Goal: Task Accomplishment & Management: Complete application form

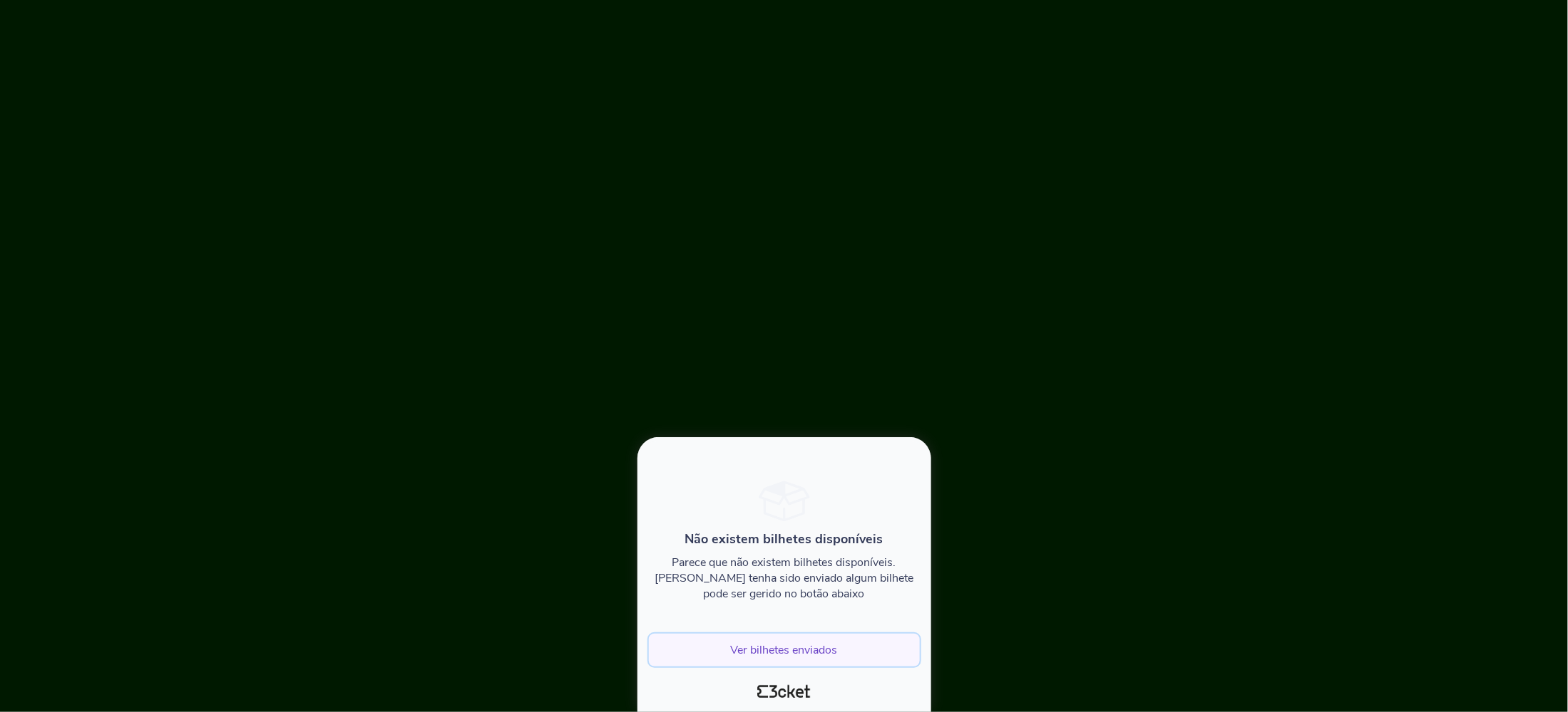
click at [750, 657] on button "Ver bilhetes enviados" at bounding box center [784, 650] width 271 height 33
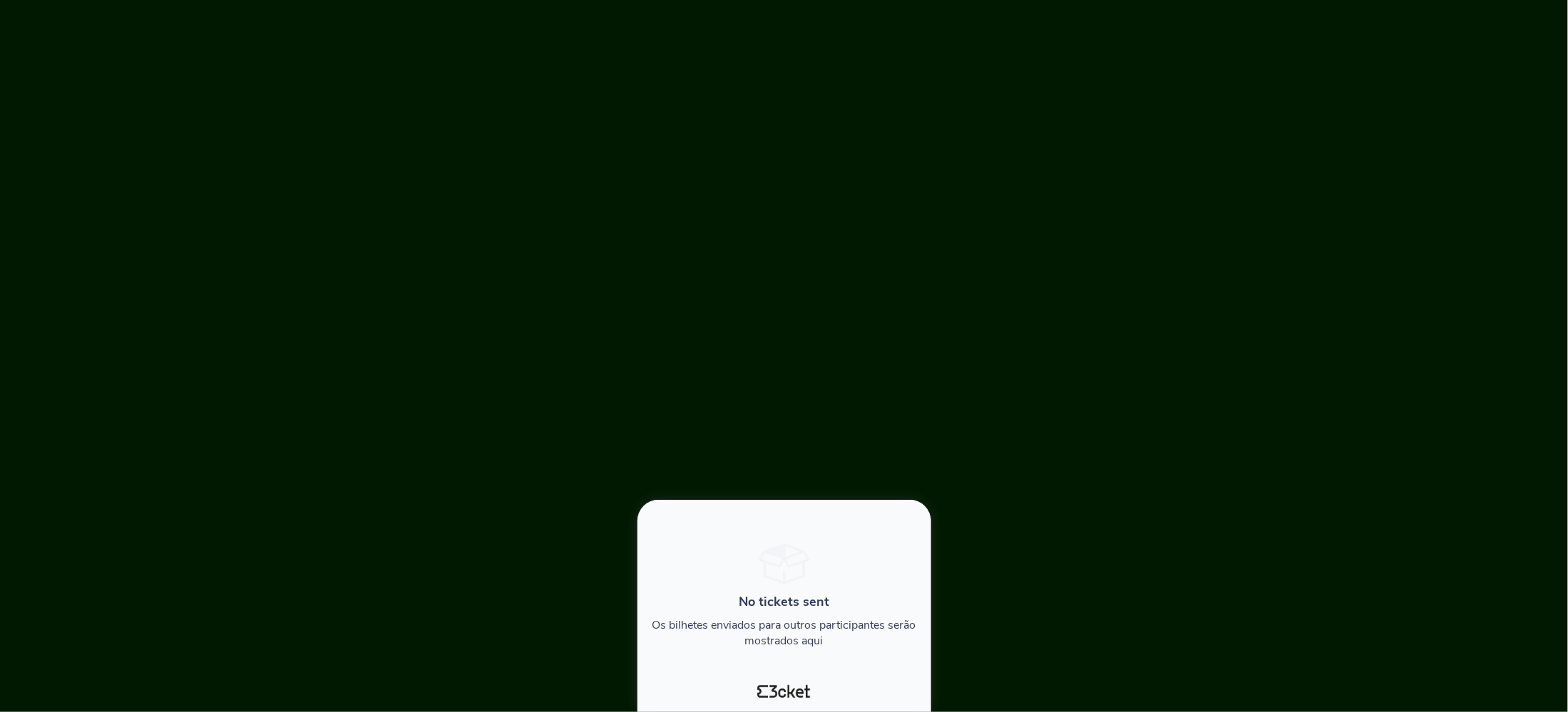
click at [679, 339] on div at bounding box center [784, 356] width 1568 height 712
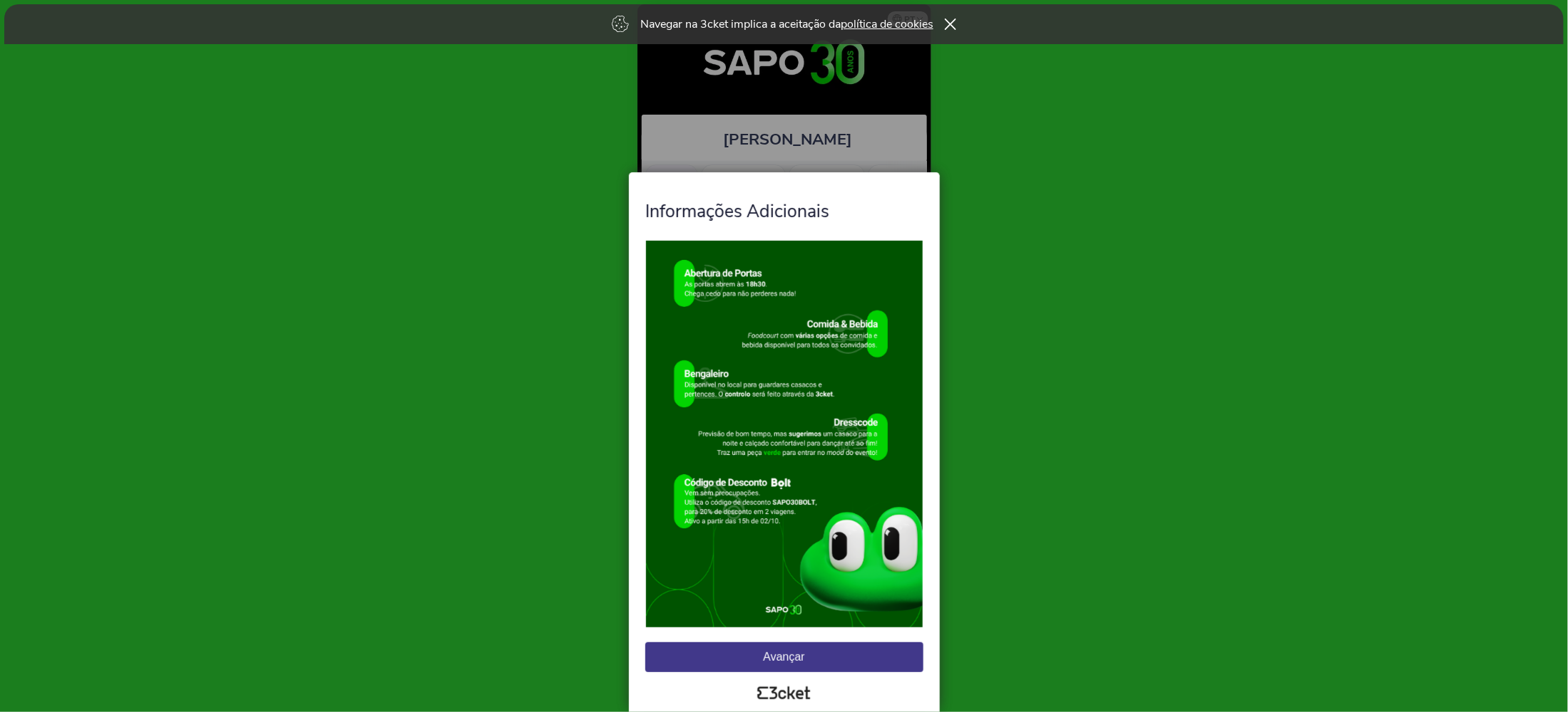
click at [843, 660] on button "Avançar" at bounding box center [784, 657] width 278 height 30
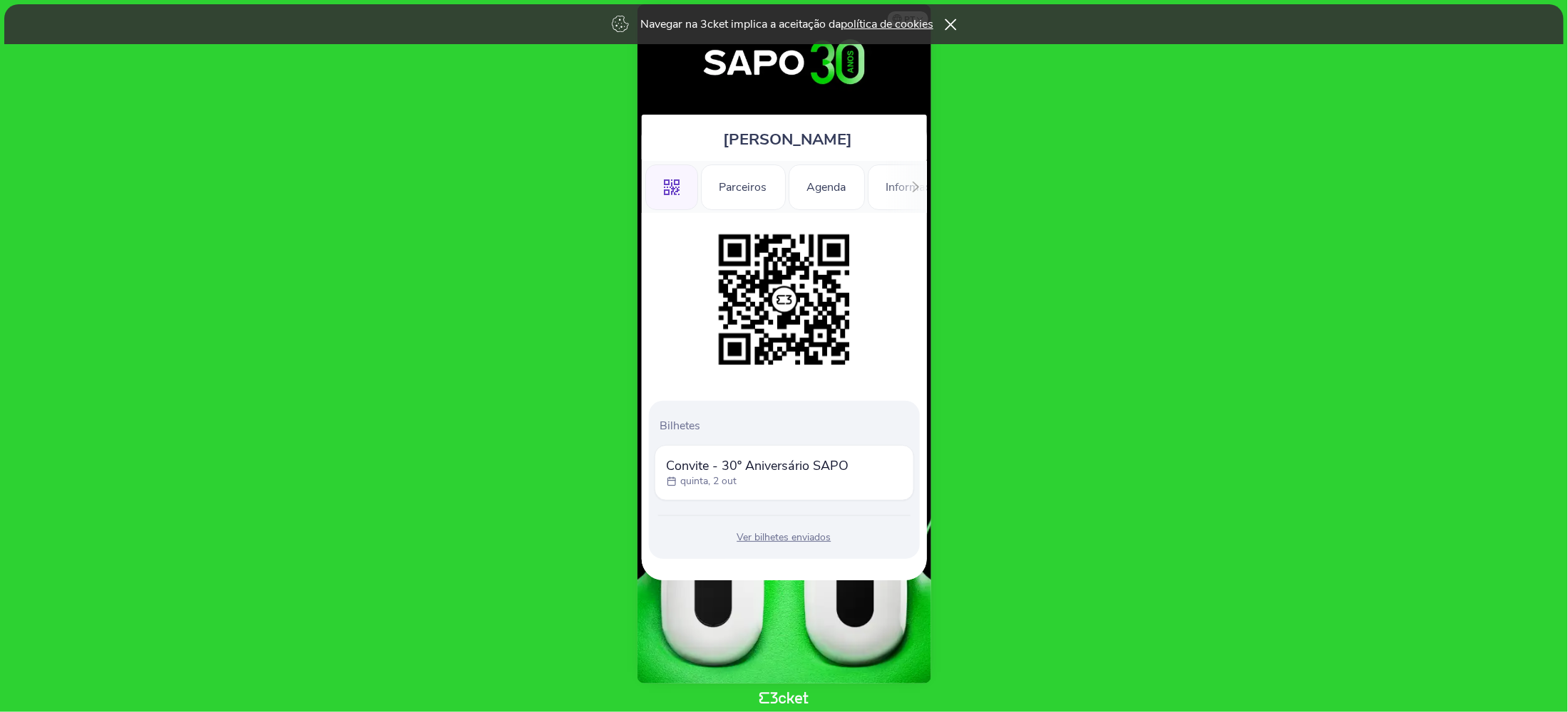
click at [955, 26] on icon at bounding box center [951, 24] width 12 height 12
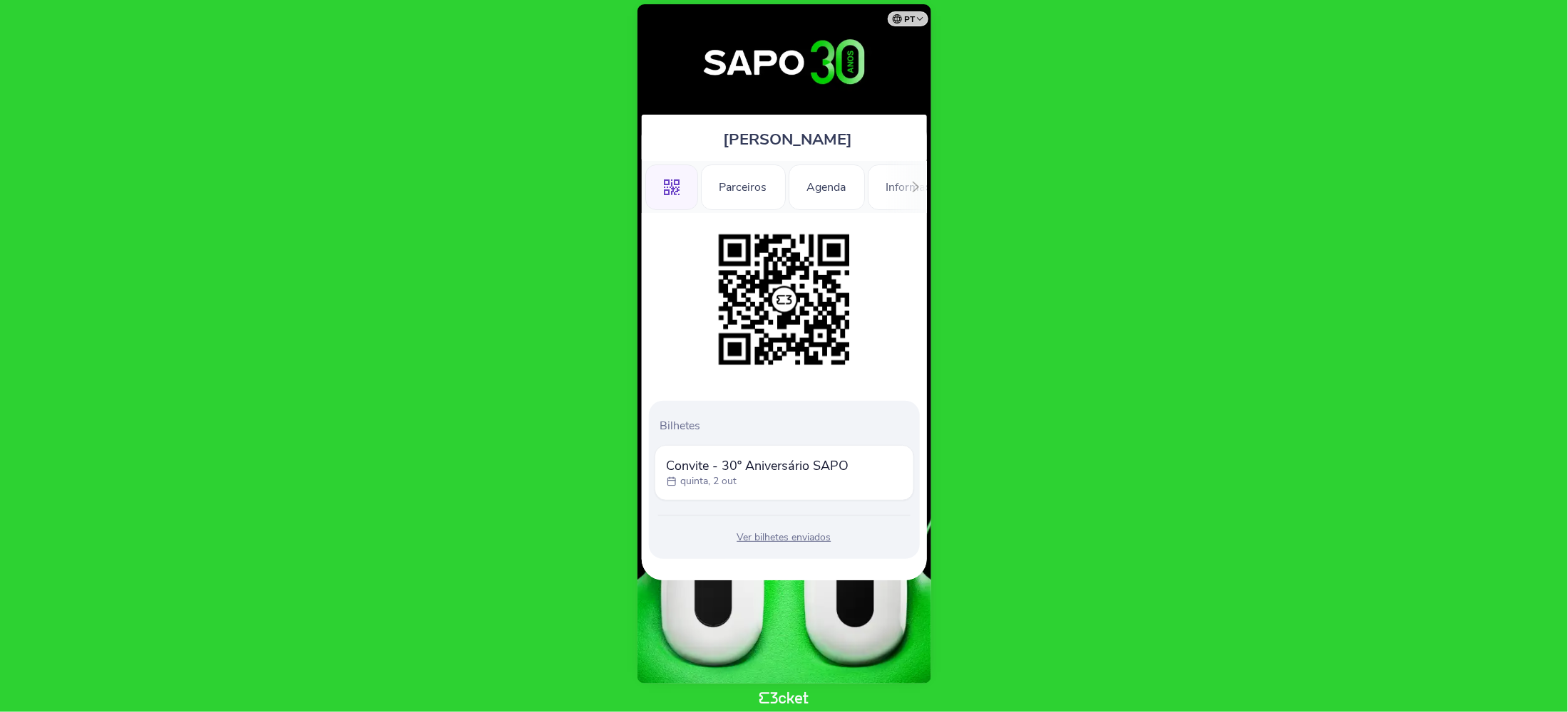
click at [1089, 545] on body "pt Português (Portugal) English Español Catalan Français Informações Adicionais…" at bounding box center [784, 356] width 1556 height 701
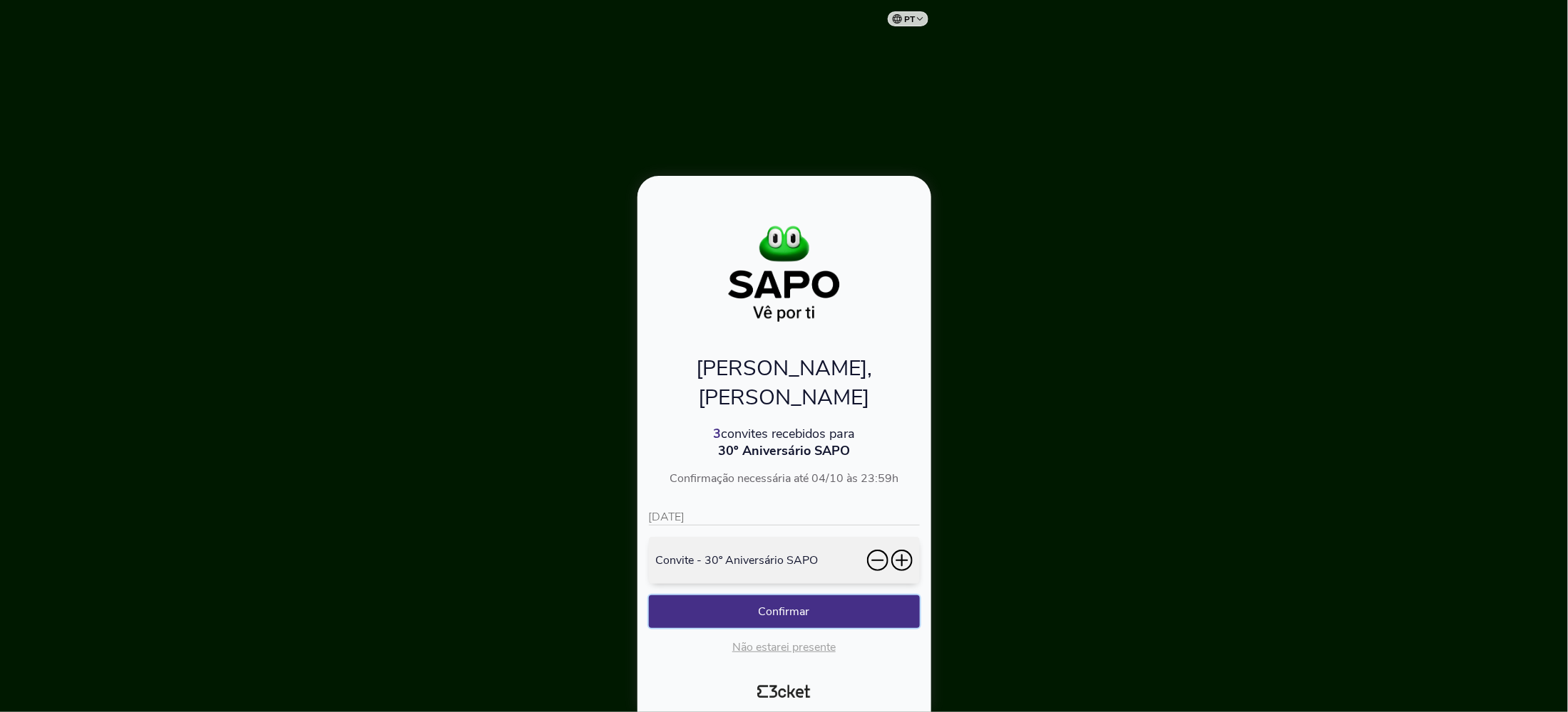
click at [788, 609] on button "Confirmar" at bounding box center [784, 611] width 271 height 33
click at [773, 614] on button "Confirmar" at bounding box center [784, 611] width 271 height 33
click at [662, 606] on button "Confirmar" at bounding box center [784, 611] width 271 height 33
click at [803, 616] on button "Confirmar" at bounding box center [784, 611] width 271 height 33
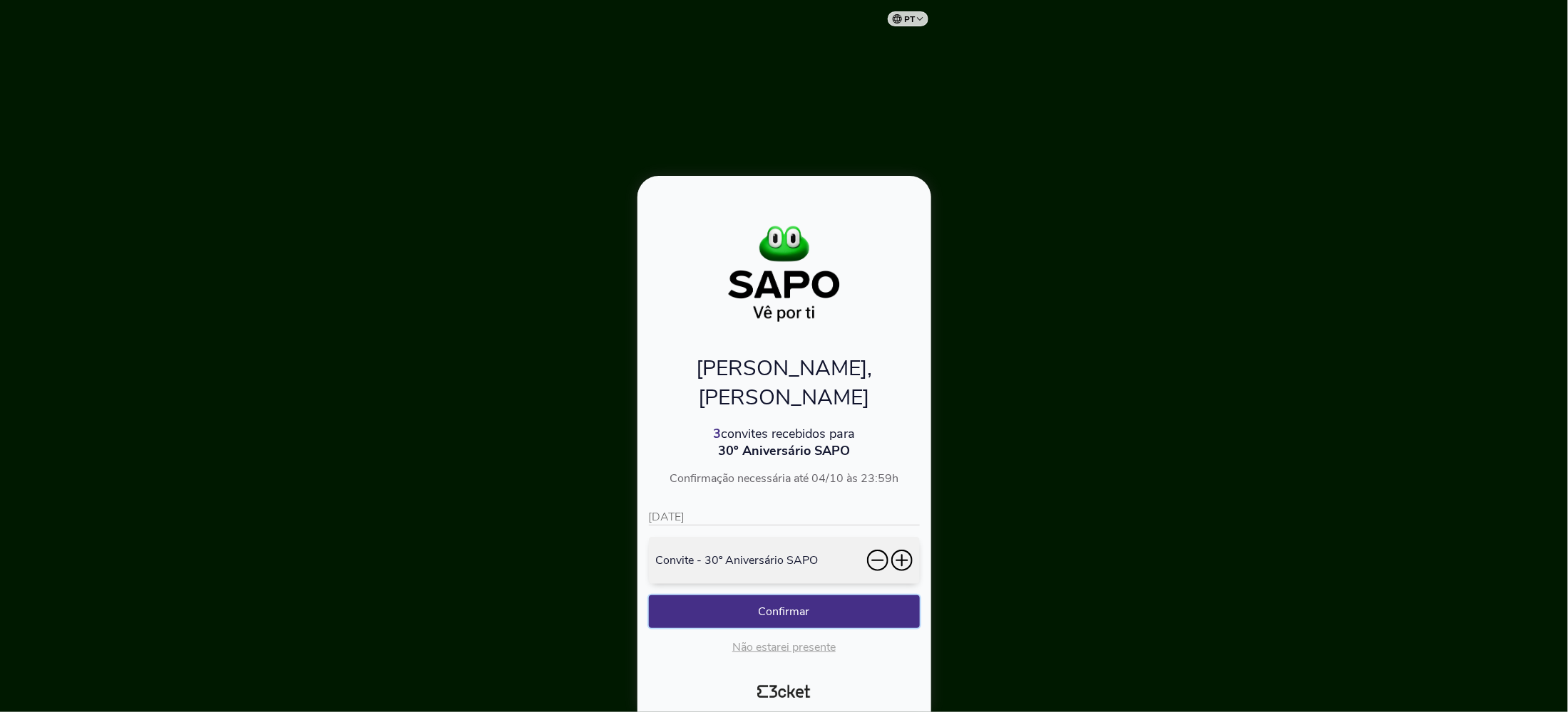
click at [803, 616] on button "Confirmar" at bounding box center [784, 611] width 271 height 33
click at [781, 610] on button "Confirmar" at bounding box center [784, 611] width 271 height 33
click at [755, 611] on button "Confirmar" at bounding box center [784, 611] width 271 height 33
click at [701, 611] on button "Confirmar" at bounding box center [784, 611] width 271 height 33
click at [768, 606] on button "Confirmar" at bounding box center [784, 611] width 271 height 33
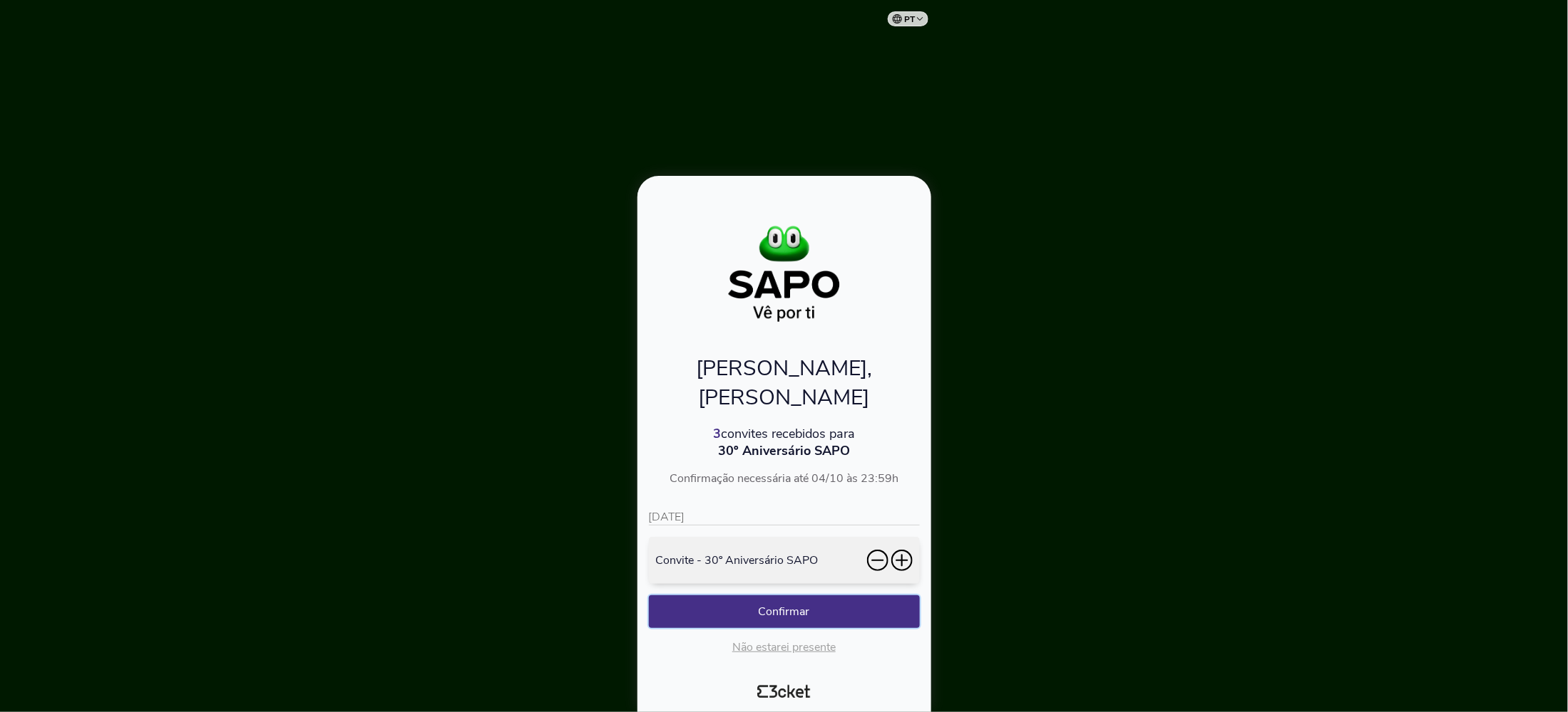
click at [790, 616] on button "Confirmar" at bounding box center [784, 611] width 271 height 33
click at [905, 601] on button "Confirmar" at bounding box center [784, 611] width 271 height 33
click at [769, 611] on button "Confirmar" at bounding box center [784, 611] width 271 height 33
click at [767, 612] on button "Confirmar" at bounding box center [784, 611] width 271 height 33
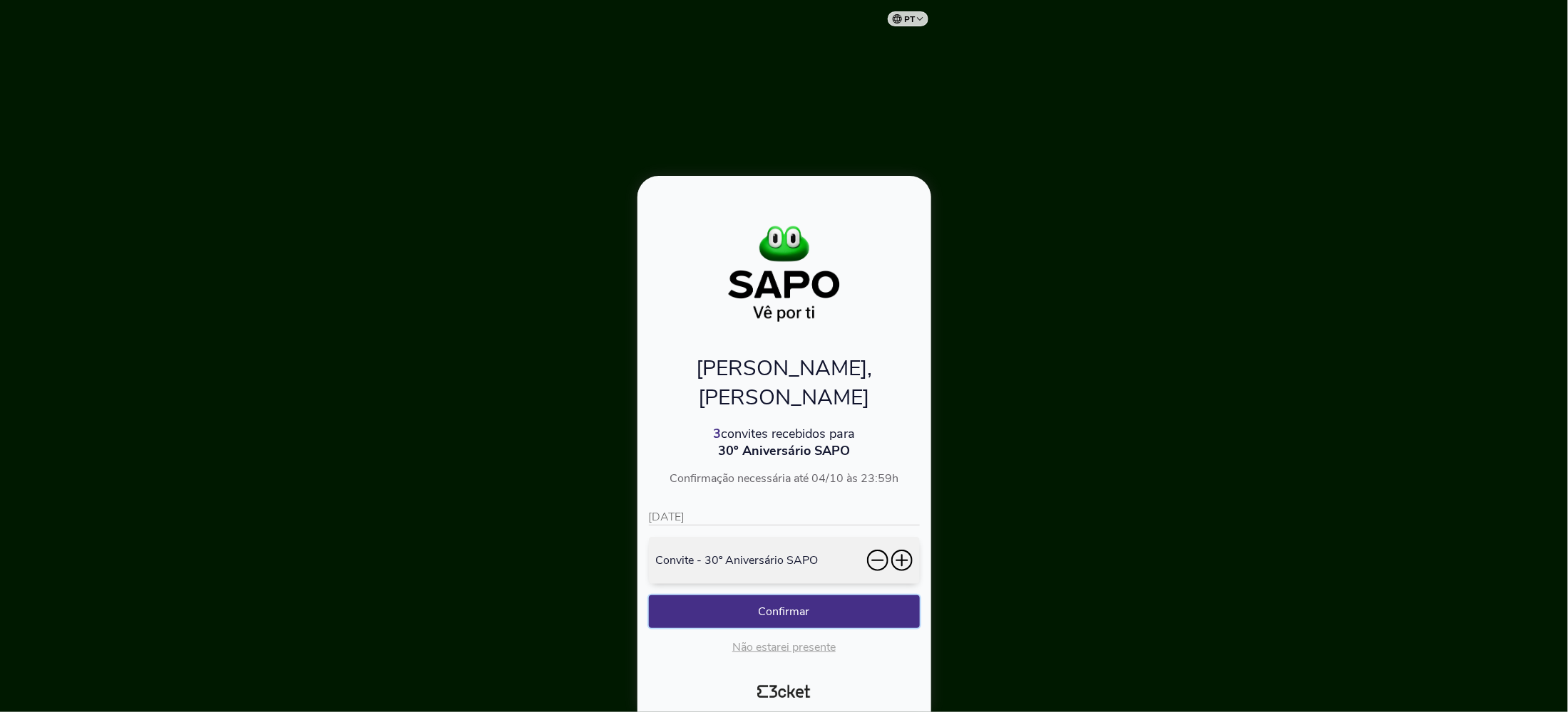
click at [715, 606] on button "Confirmar" at bounding box center [784, 611] width 271 height 33
click at [823, 609] on button "Confirmar" at bounding box center [784, 611] width 271 height 33
click at [831, 620] on button "Confirmar" at bounding box center [784, 611] width 271 height 33
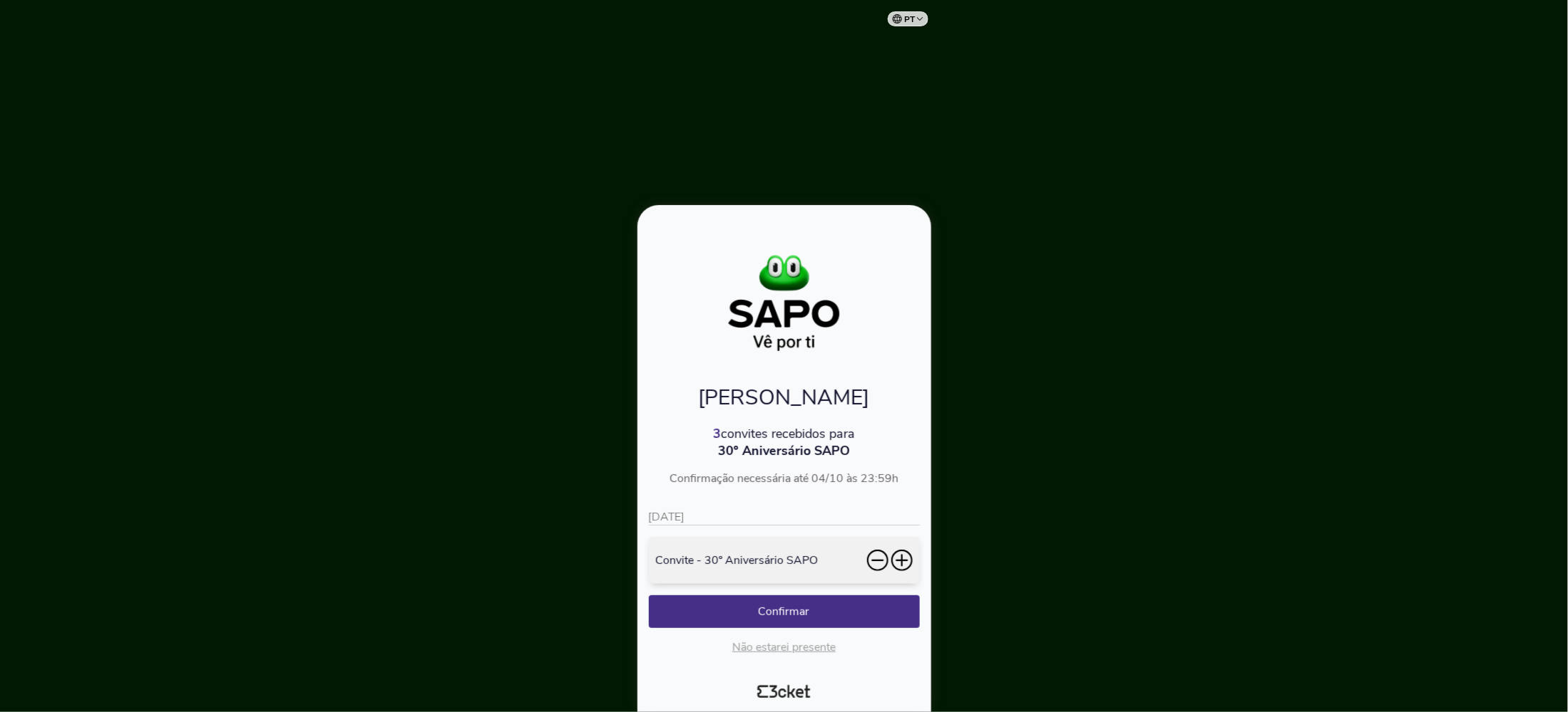
click at [903, 555] on icon at bounding box center [901, 560] width 21 height 21
click at [808, 617] on button "Confirmar" at bounding box center [784, 611] width 271 height 33
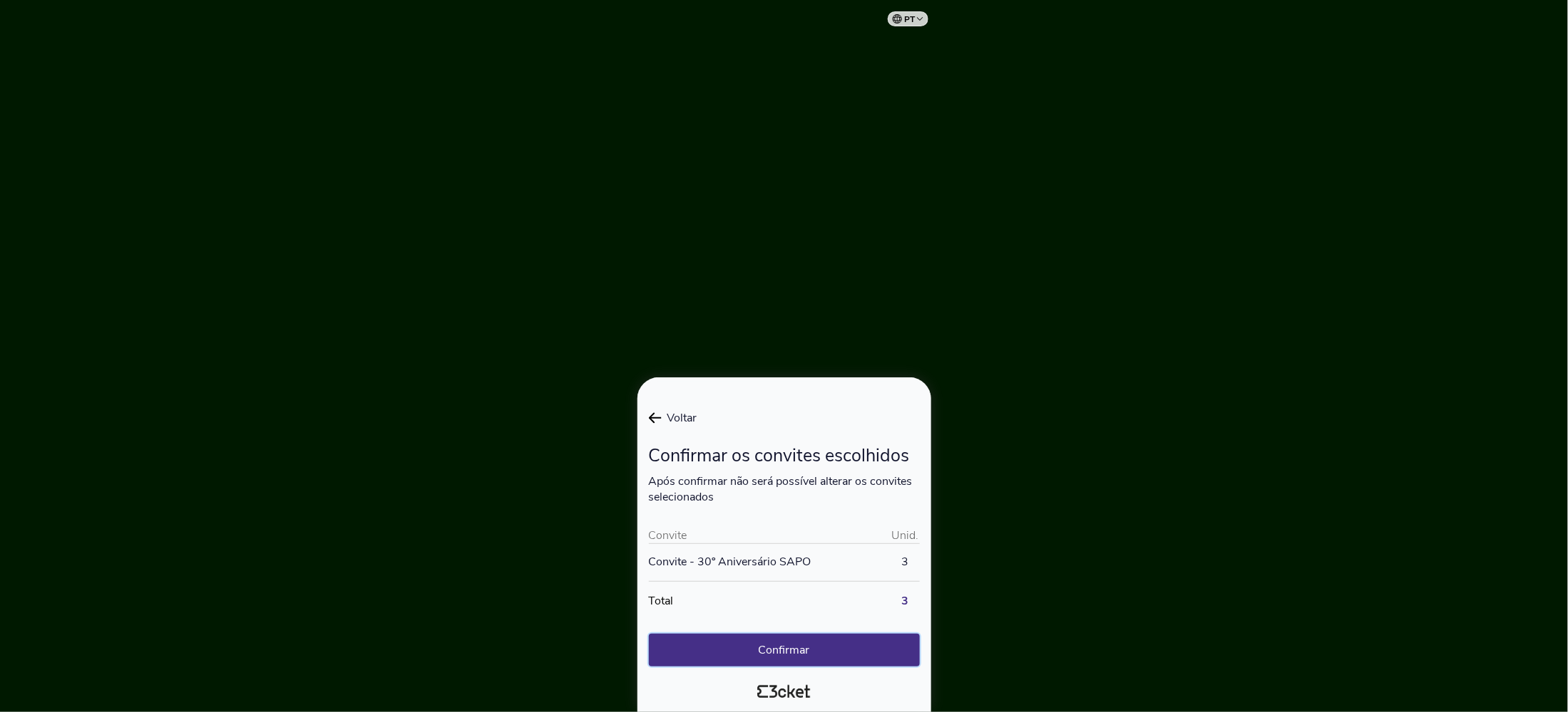
click at [796, 646] on button "Confirmar" at bounding box center [784, 650] width 271 height 33
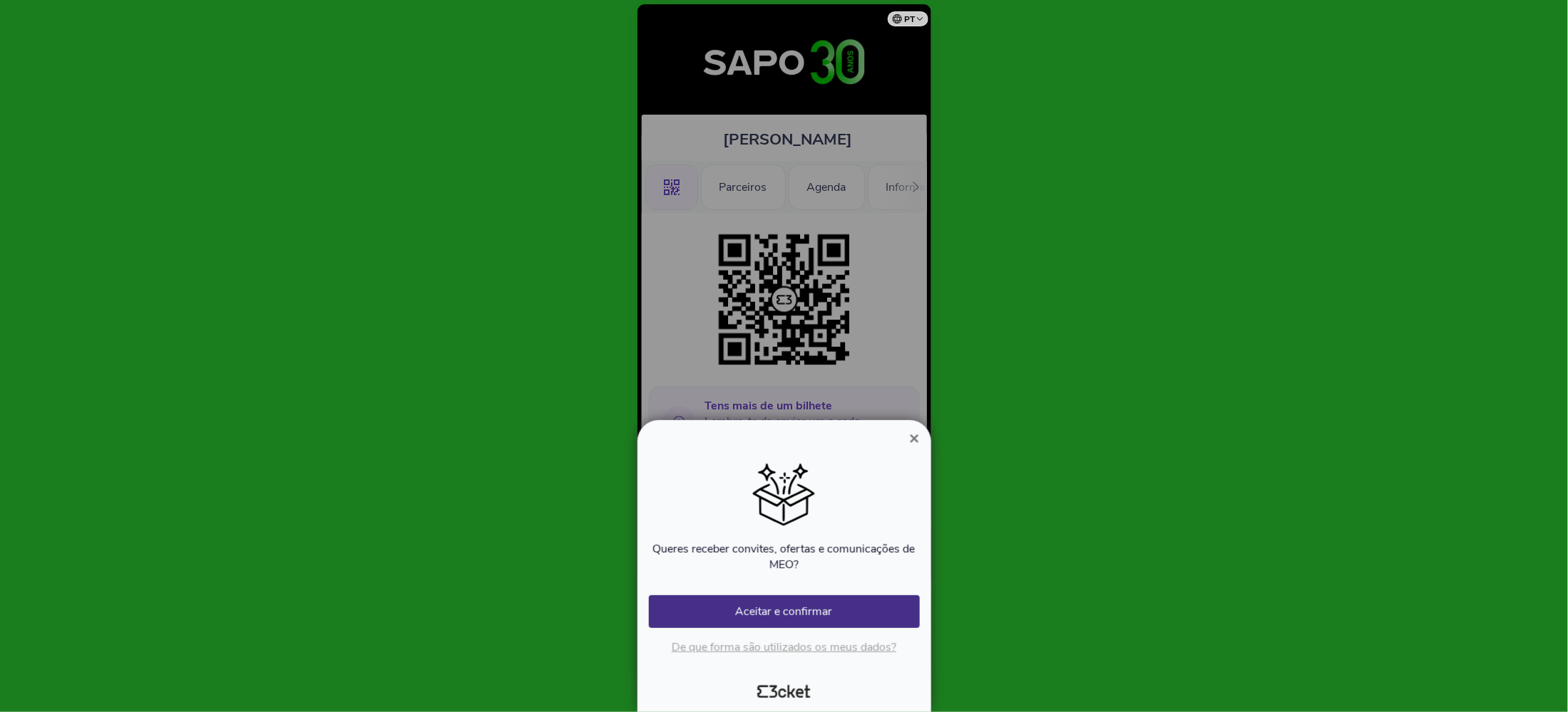
click at [914, 439] on span "×" at bounding box center [914, 438] width 10 height 19
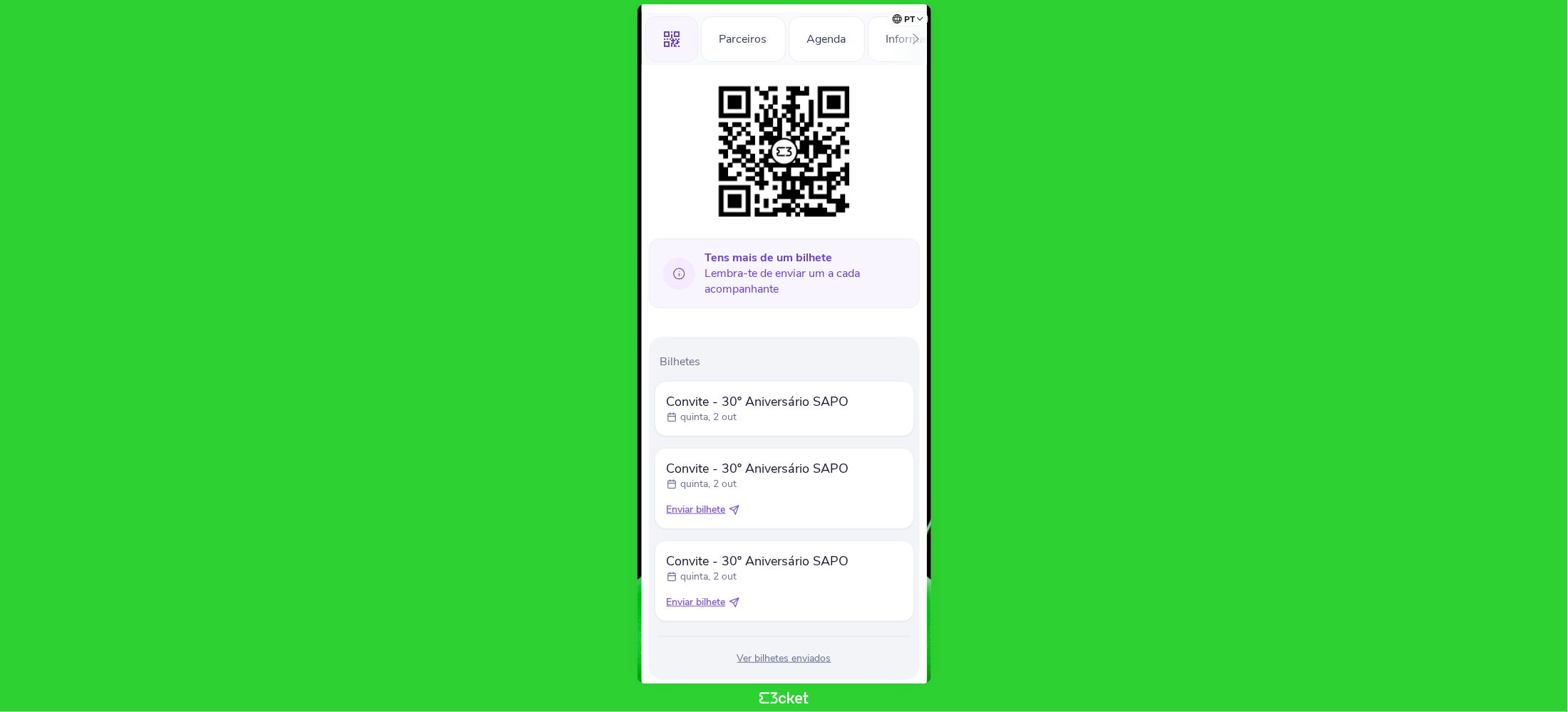
scroll to position [182, 0]
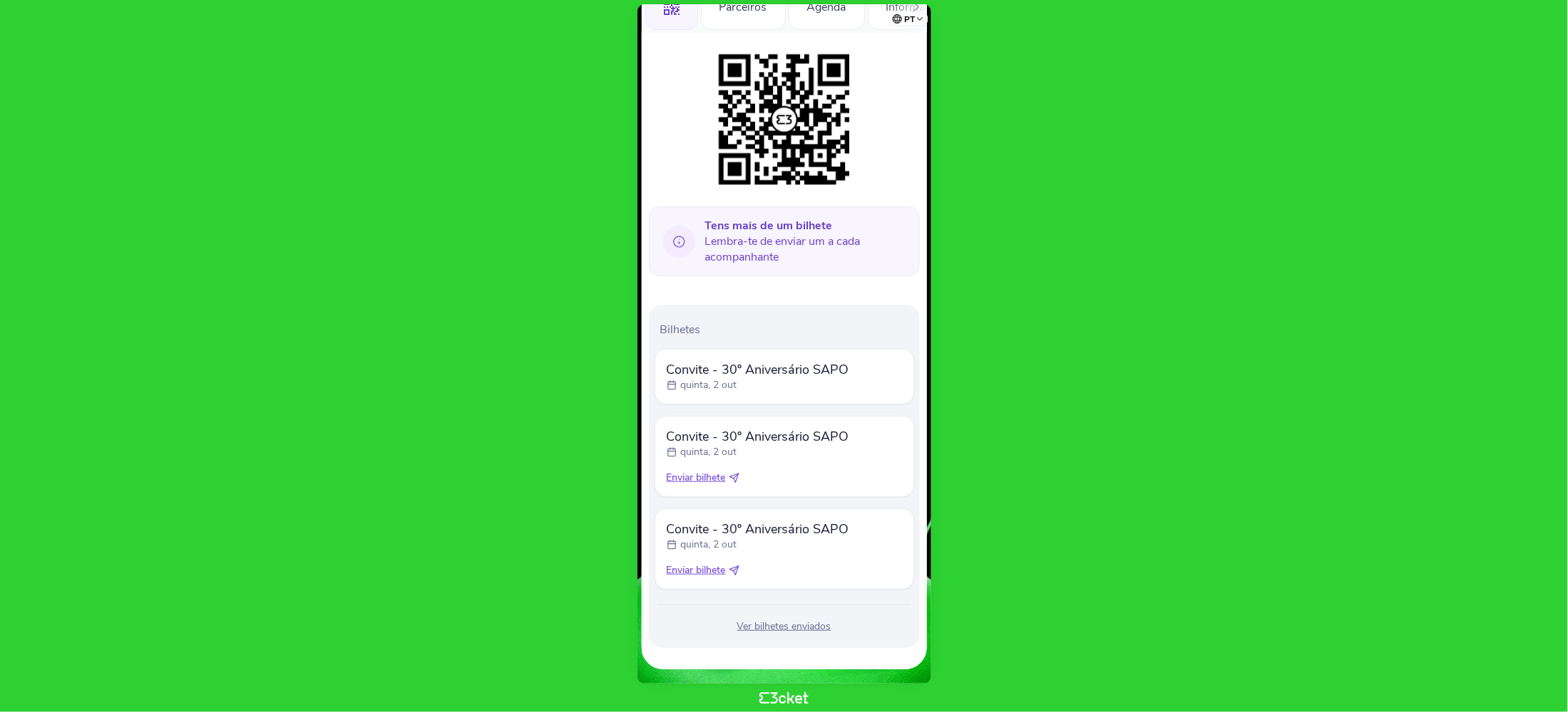
click at [730, 476] on icon at bounding box center [734, 478] width 11 height 11
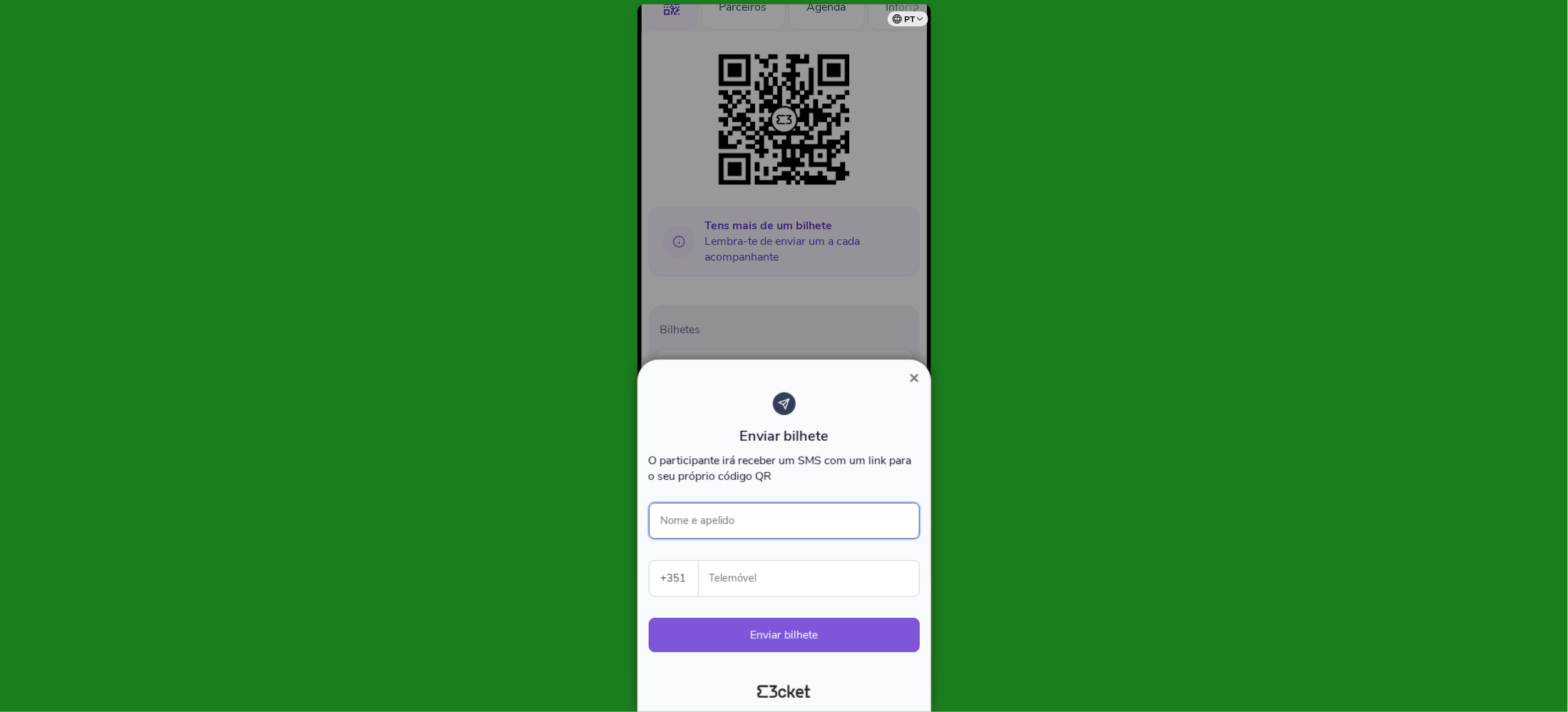
click at [721, 520] on input "Nome e apelido" at bounding box center [784, 520] width 271 height 36
type input "[PERSON_NAME]"
drag, startPoint x: 791, startPoint y: 581, endPoint x: 677, endPoint y: 586, distance: 114.1
click at [677, 586] on div "+351 [GEOGRAPHIC_DATA] (+351) [GEOGRAPHIC_DATA] (+34) [GEOGRAPHIC_DATA] (+32) […" at bounding box center [784, 578] width 271 height 36
type input "917813881"
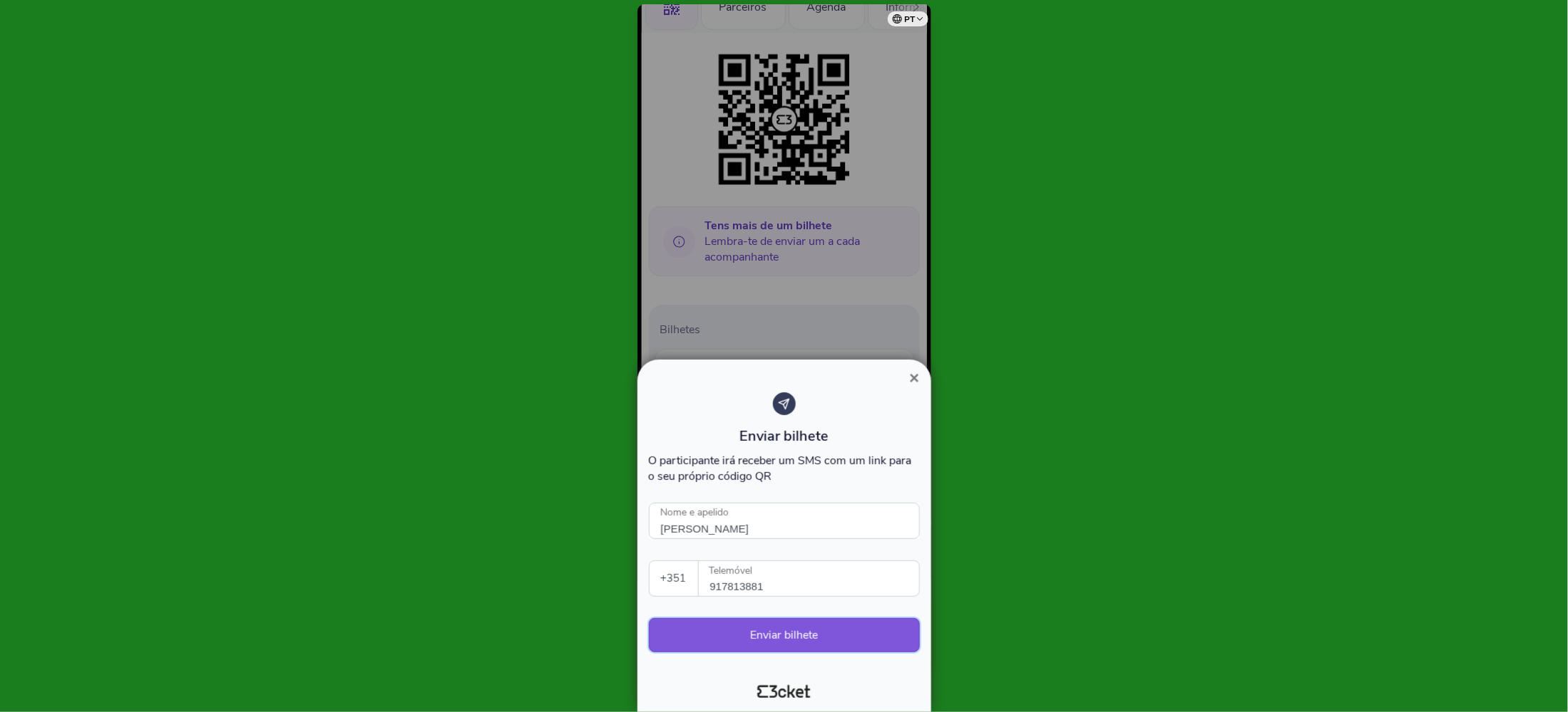
click at [813, 630] on button "Enviar bilhete" at bounding box center [784, 636] width 271 height 34
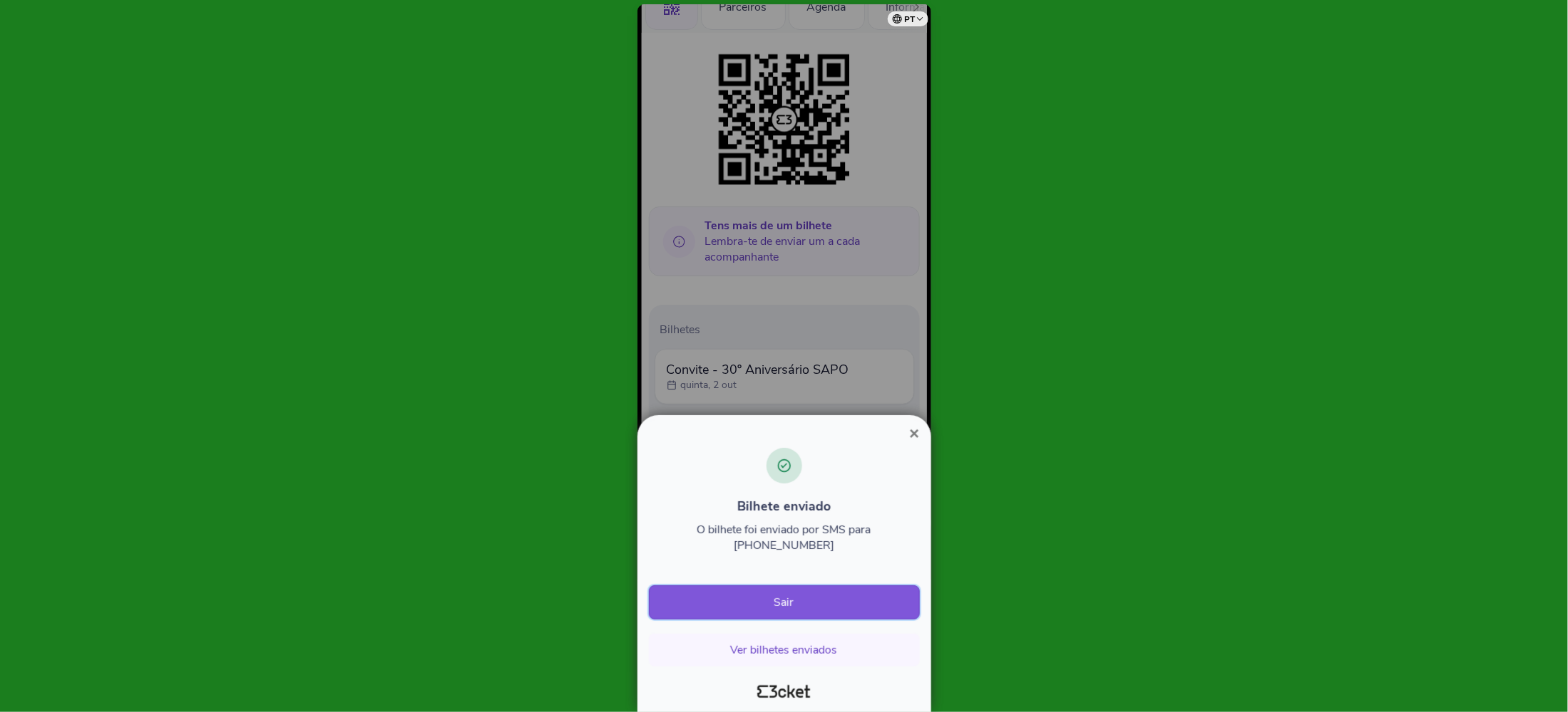
click at [777, 598] on button "Sair" at bounding box center [784, 603] width 271 height 34
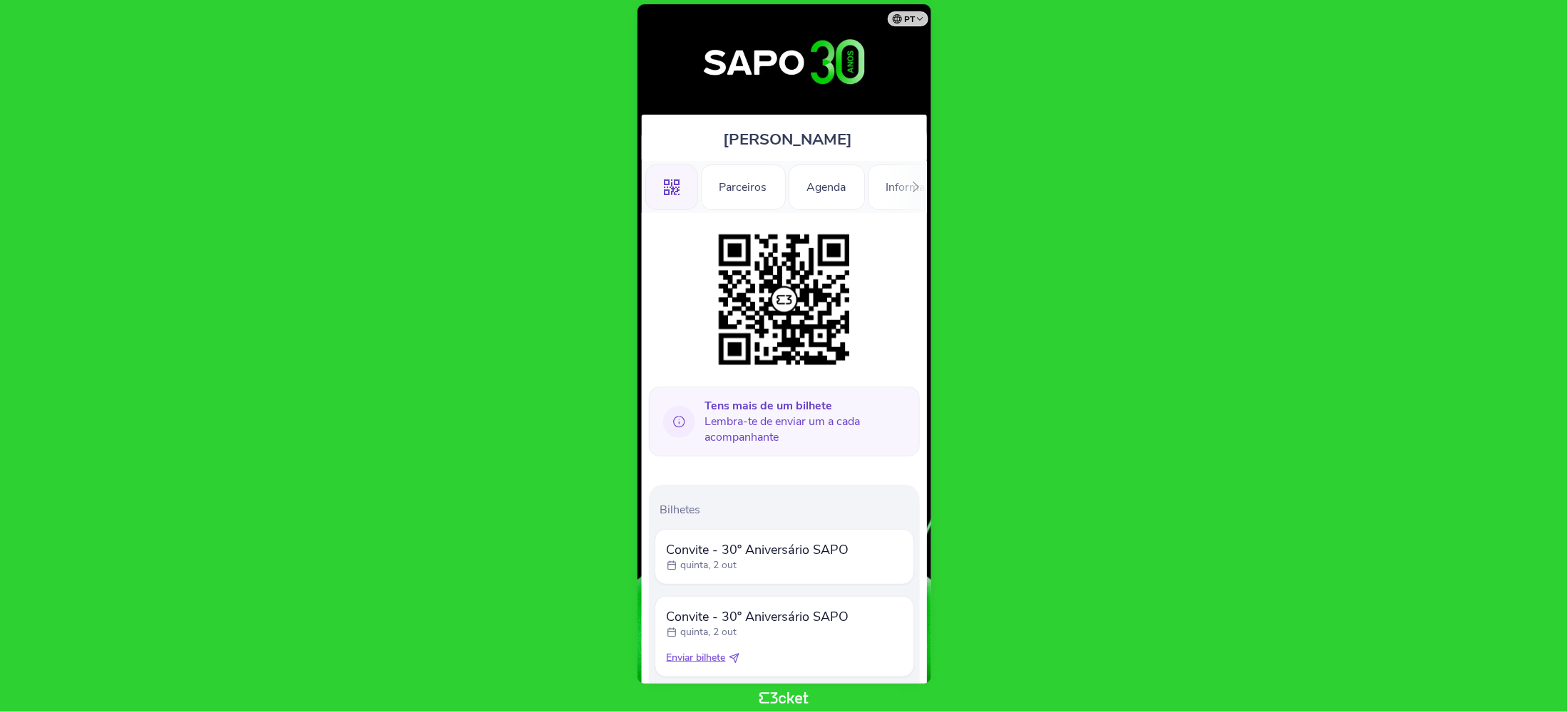
scroll to position [88, 0]
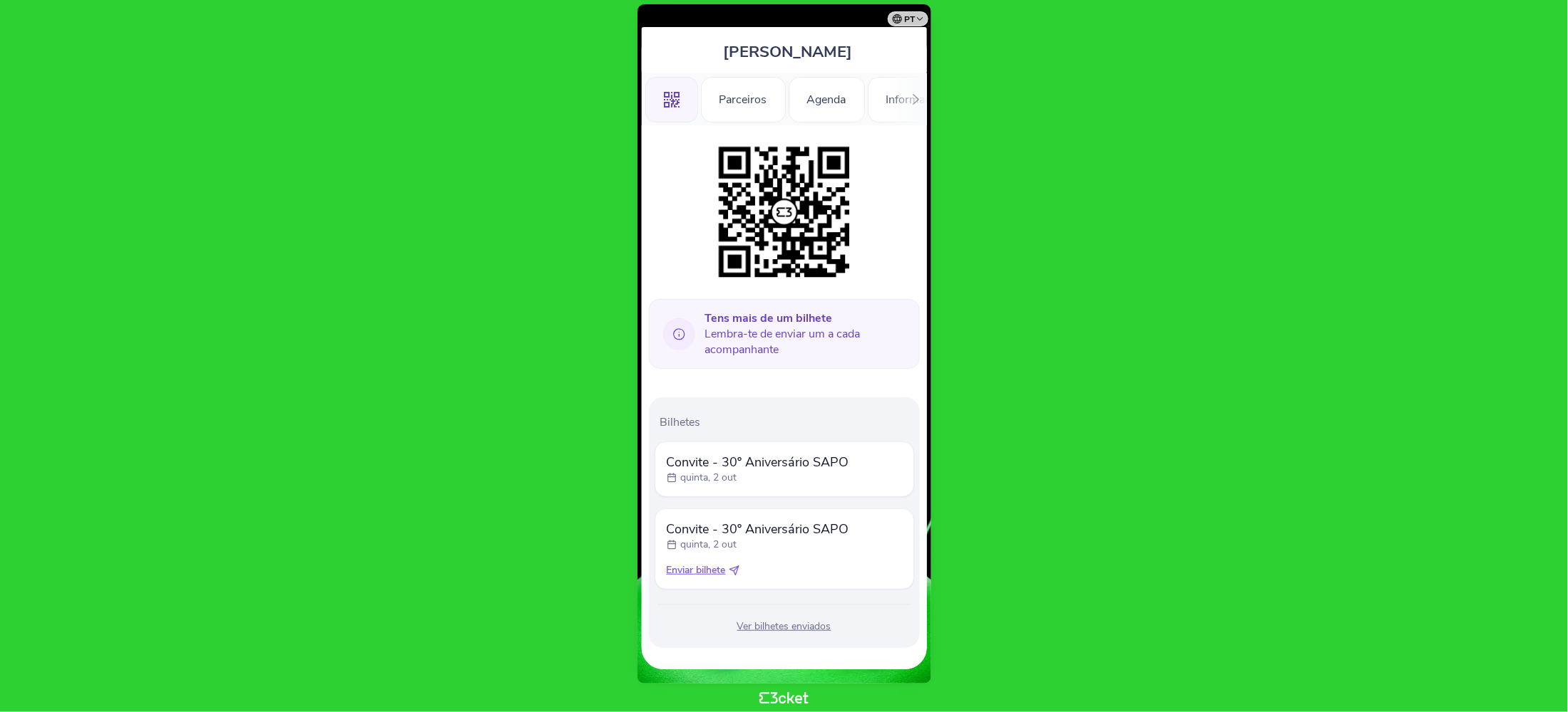
click at [695, 568] on span "Enviar bilhete" at bounding box center [696, 570] width 59 height 14
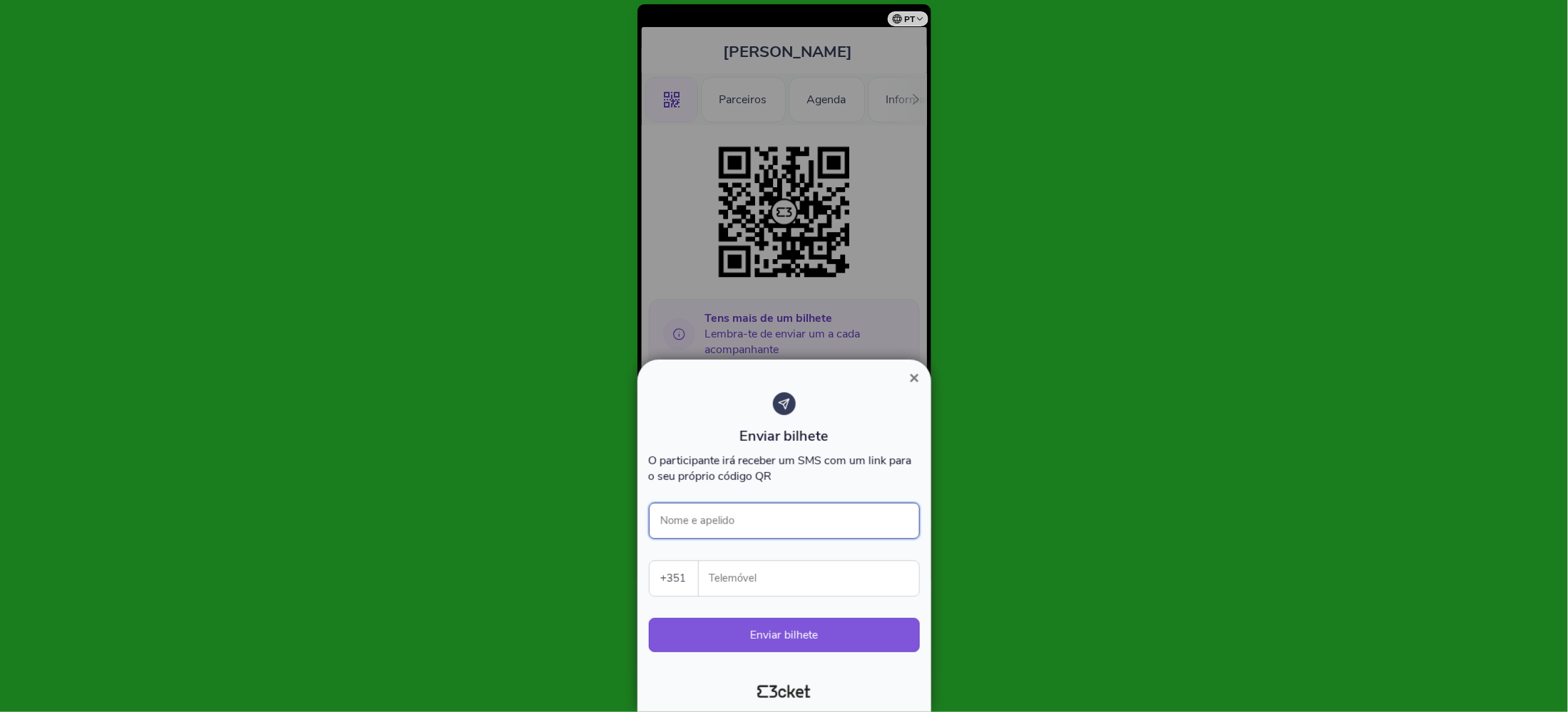
click at [736, 518] on input "Nome e apelido" at bounding box center [784, 520] width 271 height 36
type input "l"
type input "[PERSON_NAME]"
click at [752, 569] on input "Telemóvel" at bounding box center [814, 579] width 209 height 35
type input "911067904"
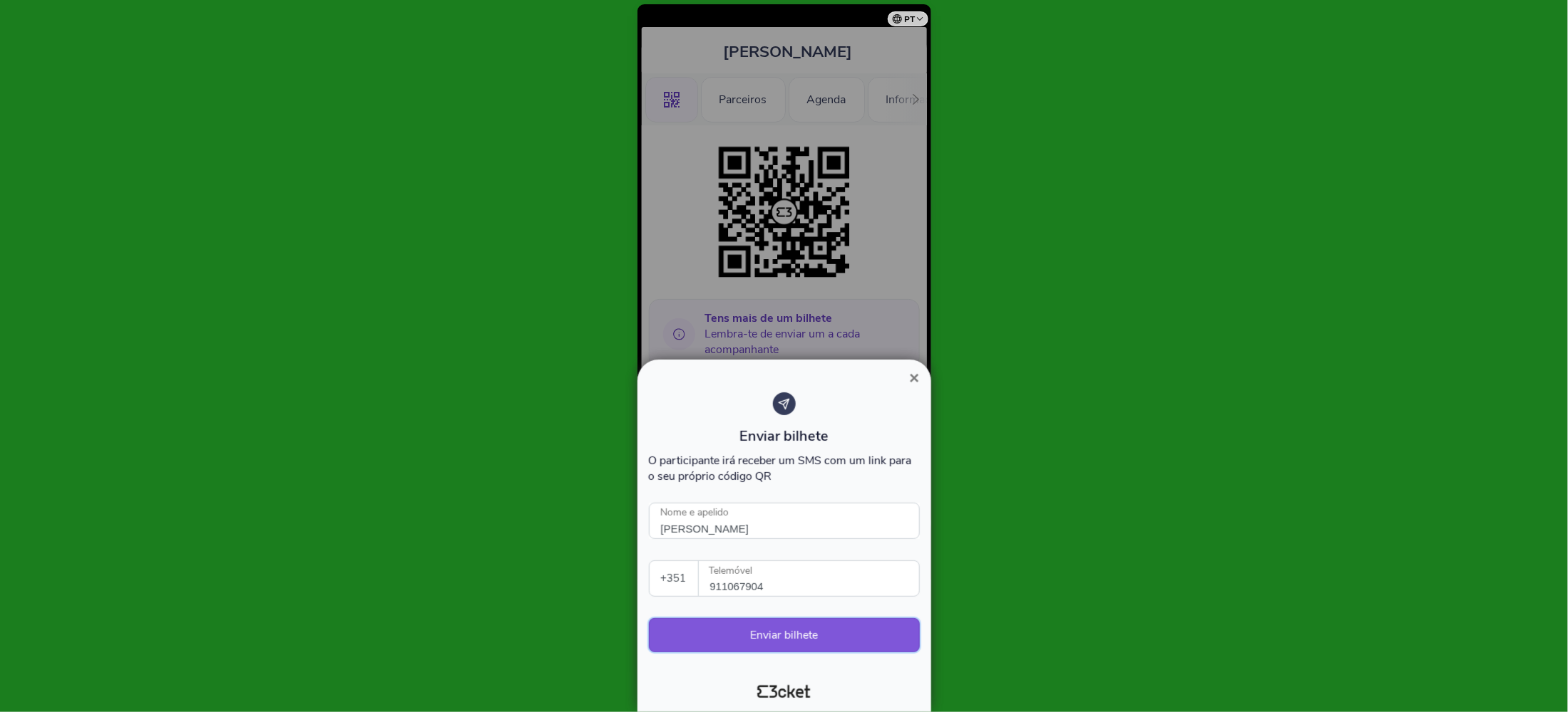
click at [718, 632] on button "Enviar bilhete" at bounding box center [784, 636] width 271 height 34
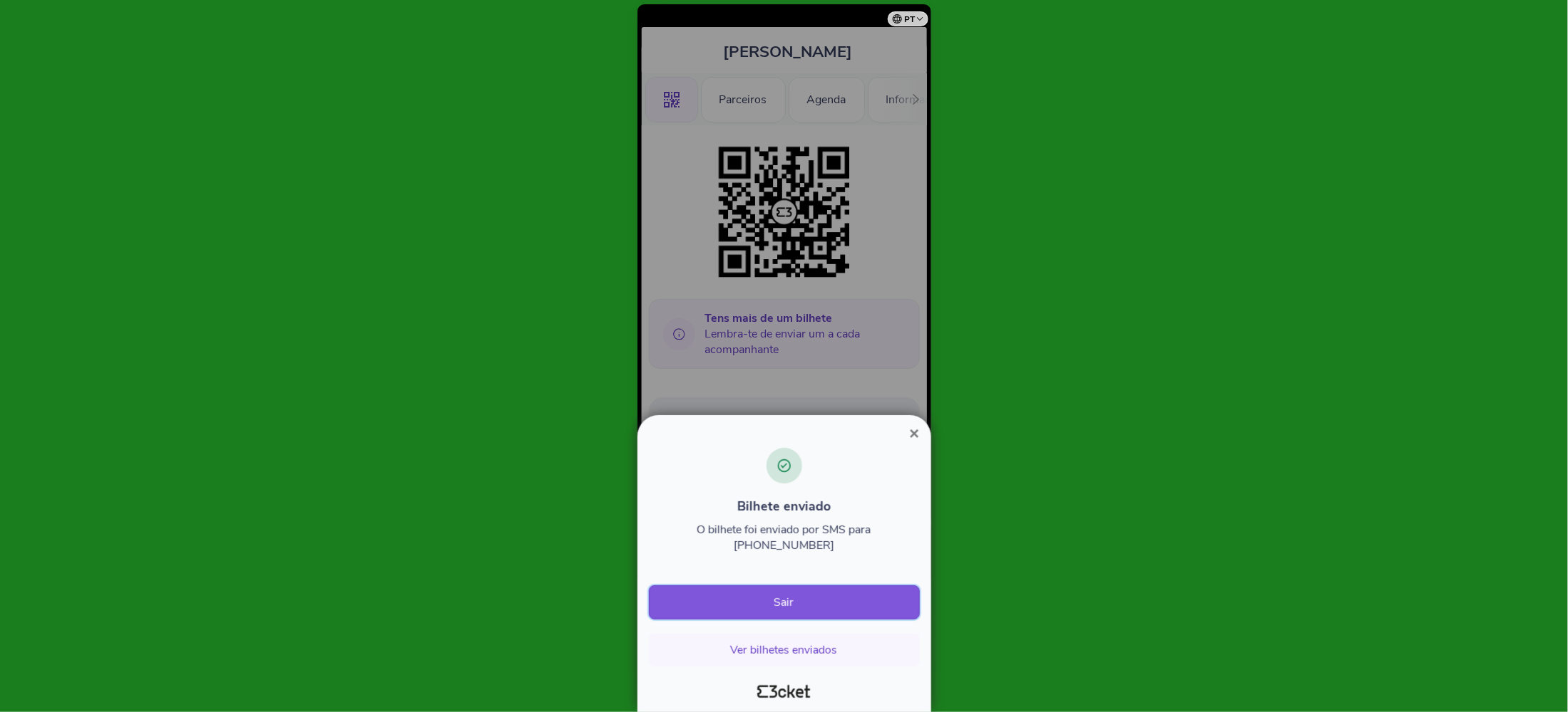
click at [811, 605] on button "Sair" at bounding box center [784, 603] width 271 height 34
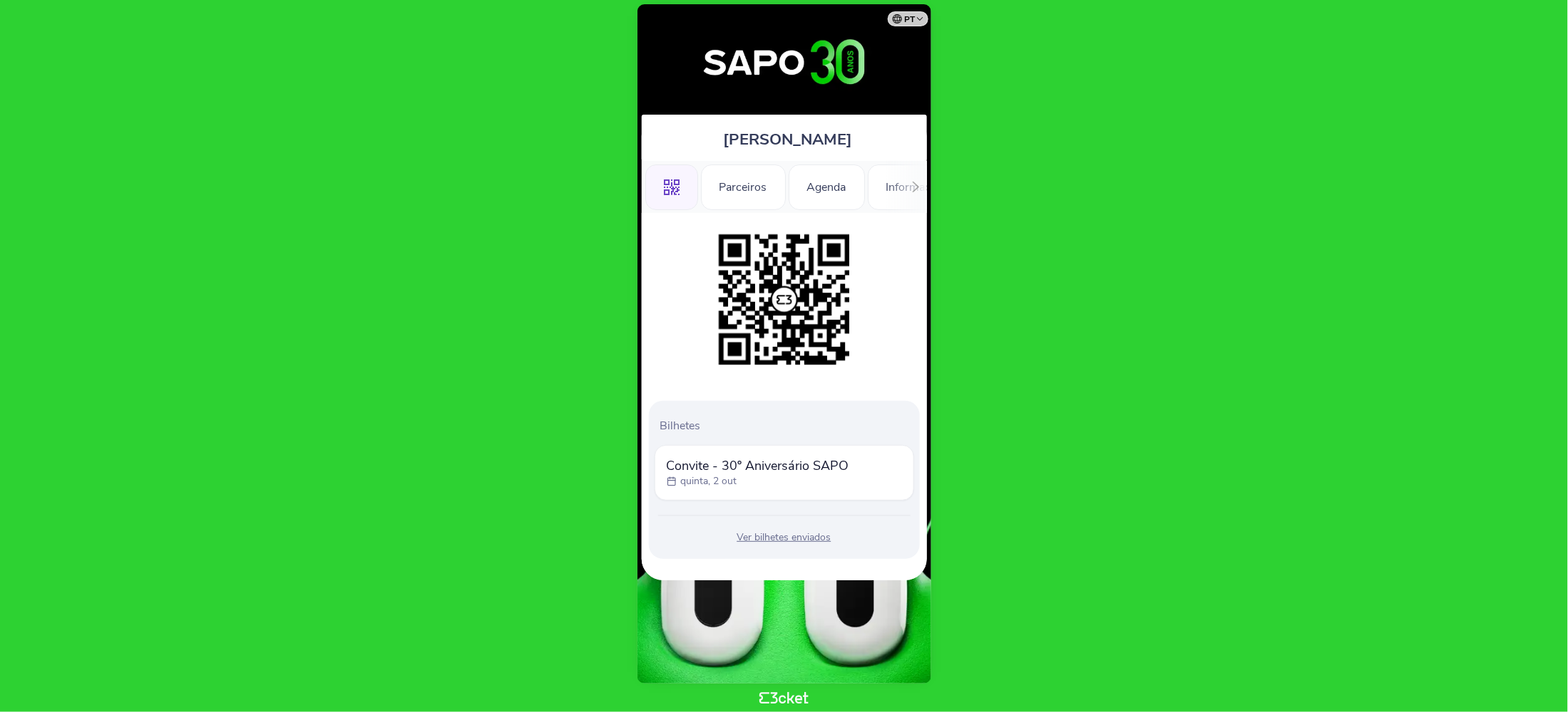
click at [813, 541] on div "Ver bilhetes enviados" at bounding box center [784, 537] width 259 height 14
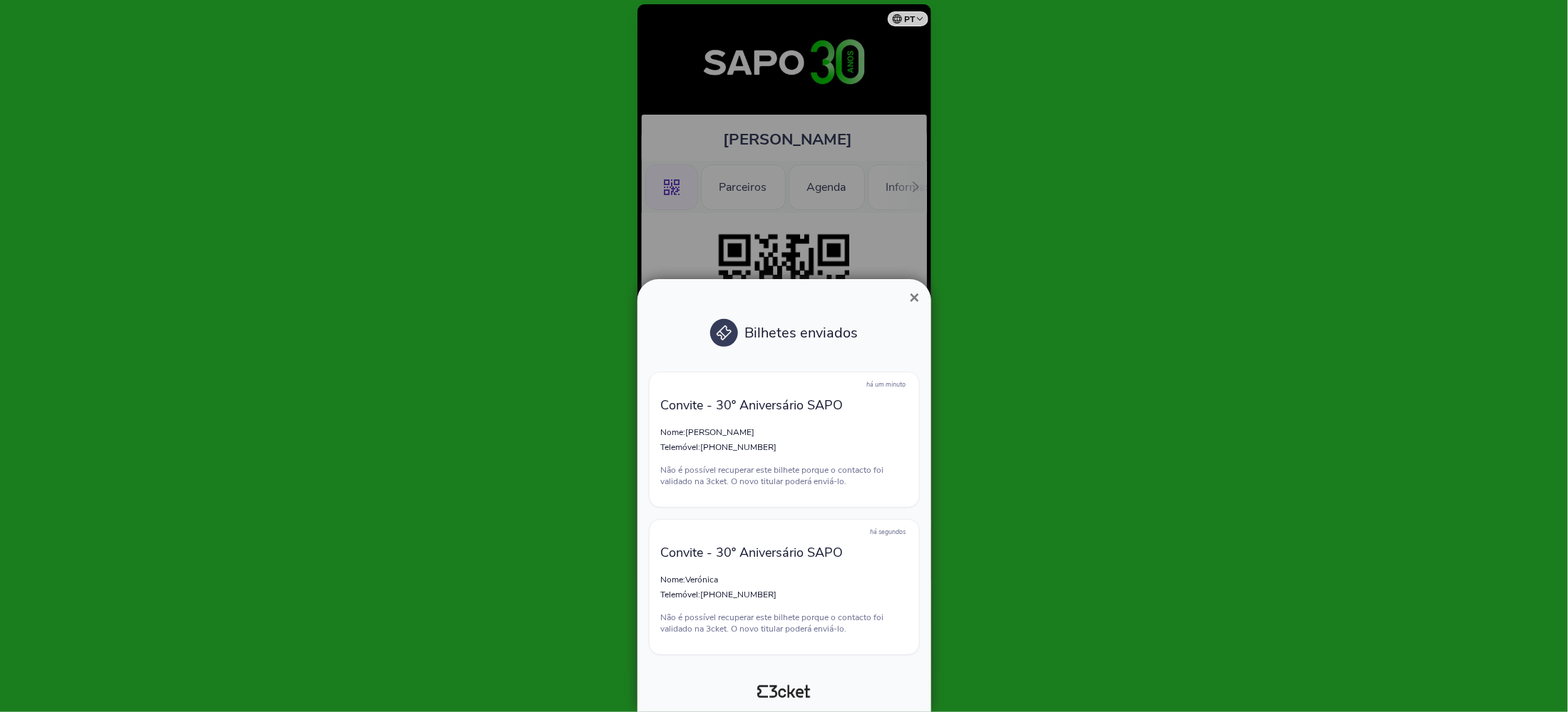
click at [919, 289] on button "×" at bounding box center [914, 298] width 33 height 17
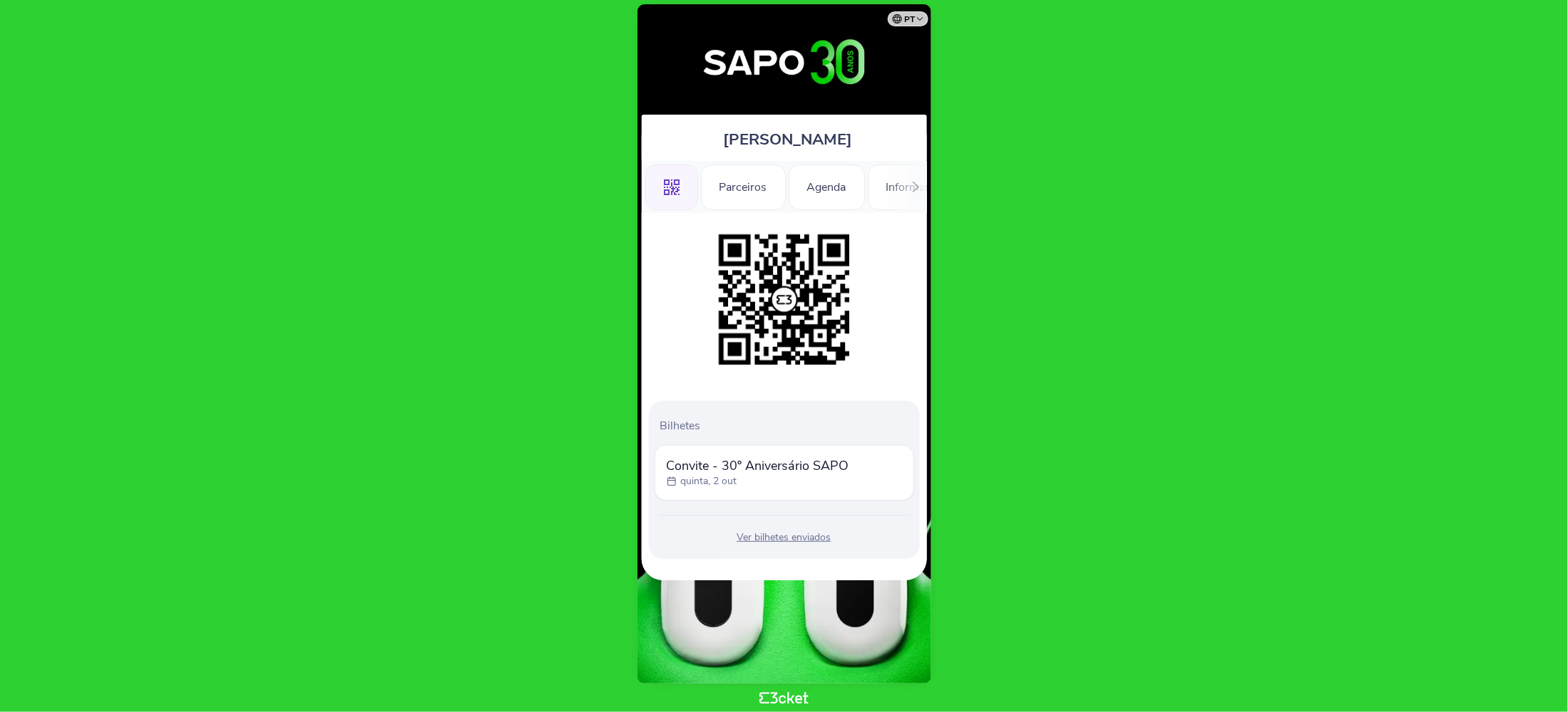
click at [758, 540] on div "Ver bilhetes enviados" at bounding box center [784, 537] width 259 height 14
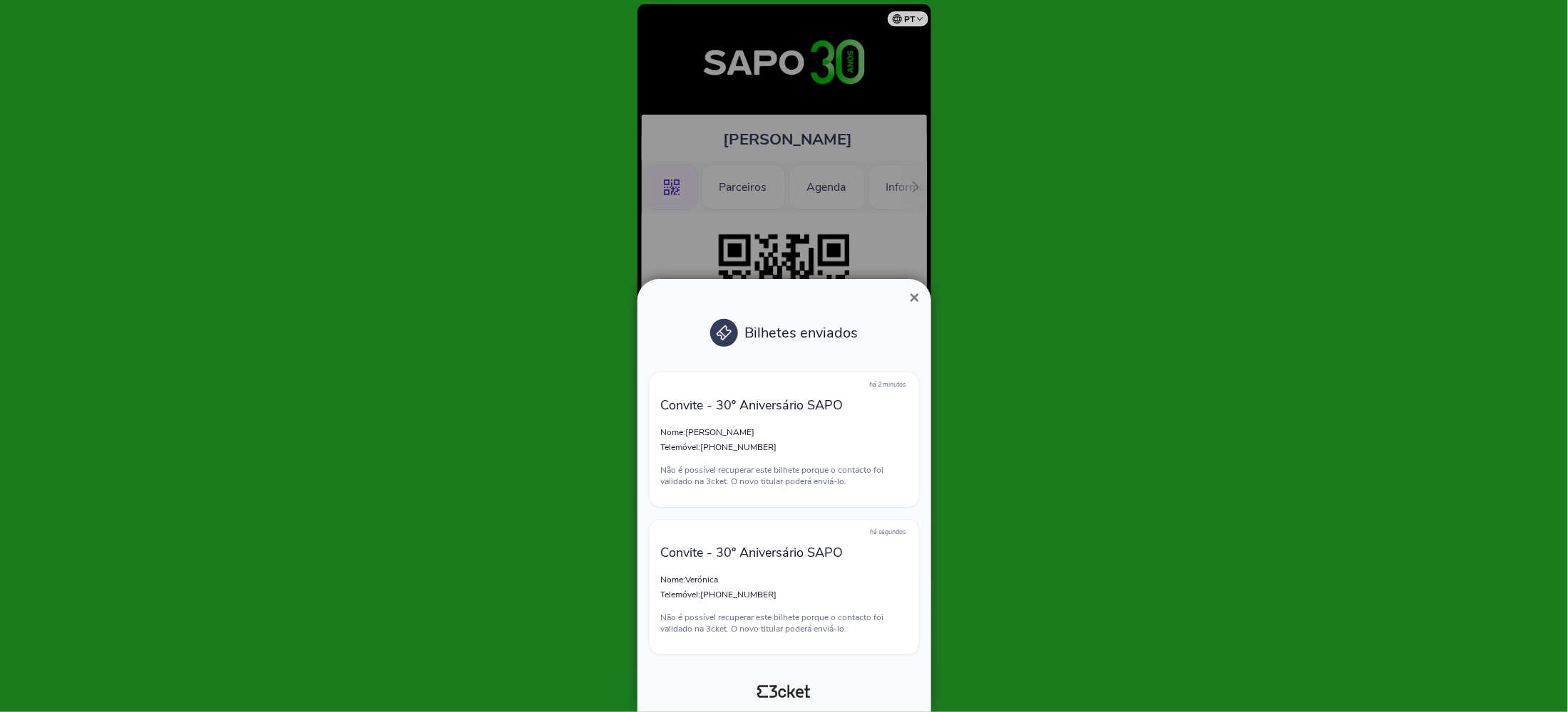
click at [919, 287] on span "×" at bounding box center [914, 297] width 10 height 19
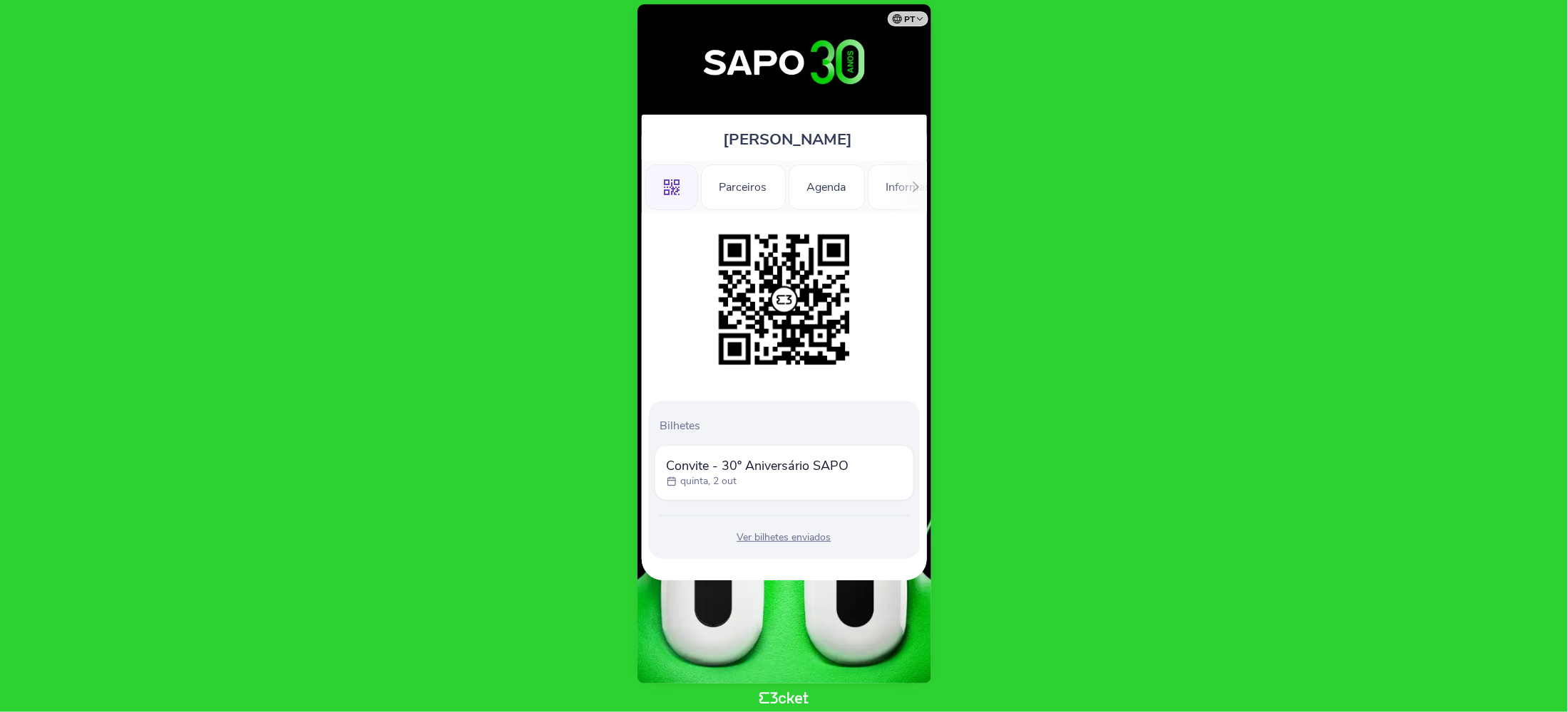
click at [993, 393] on body "pt Português (Portugal) English Español Catalan Français Joana Nogueira .st0{fi…" at bounding box center [784, 356] width 1556 height 701
click at [778, 543] on div "Ver bilhetes enviados" at bounding box center [784, 537] width 259 height 14
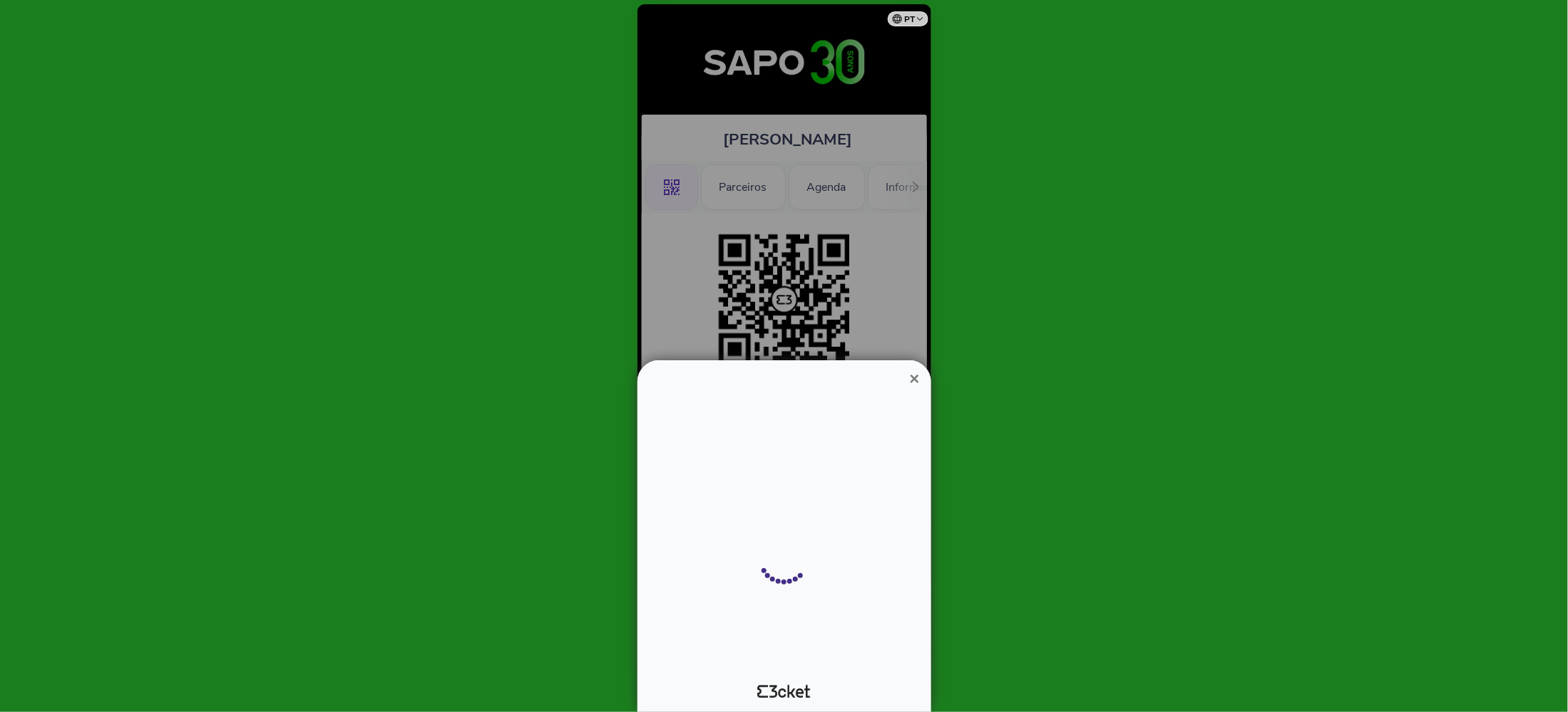
click at [778, 534] on div at bounding box center [784, 560] width 271 height 214
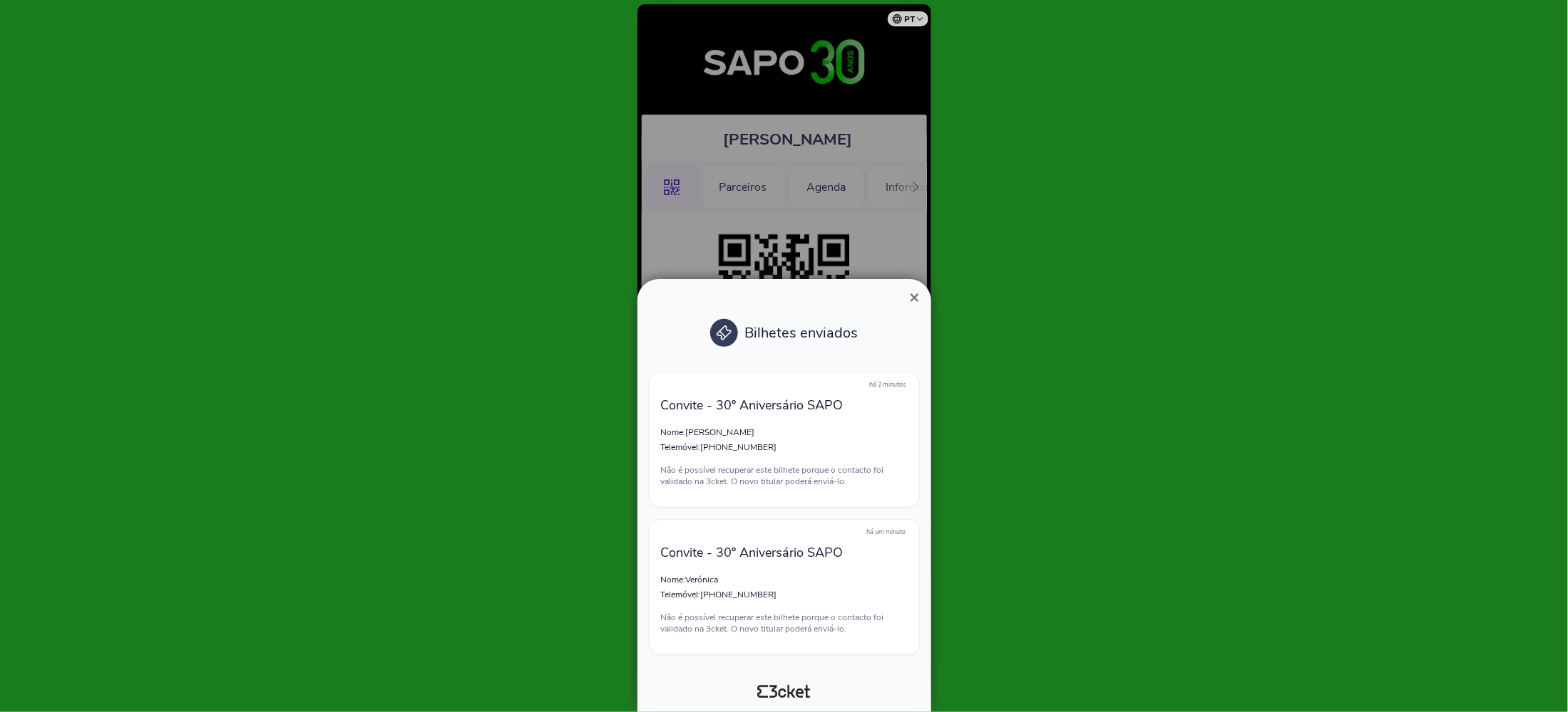
click at [717, 466] on p "Não é possível recuperar este bilhete porque o contacto foi validado na 3cket. …" at bounding box center [784, 476] width 246 height 23
